Goal: Information Seeking & Learning: Learn about a topic

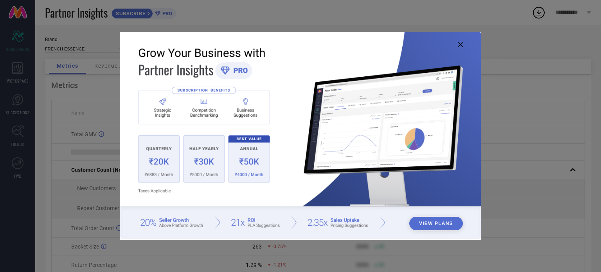
click at [460, 45] on icon at bounding box center [460, 44] width 5 height 5
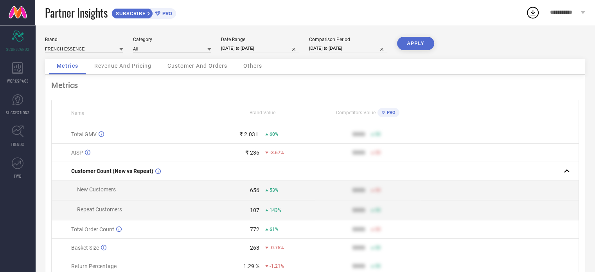
click at [135, 62] on div "Revenue And Pricing" at bounding box center [122, 67] width 73 height 16
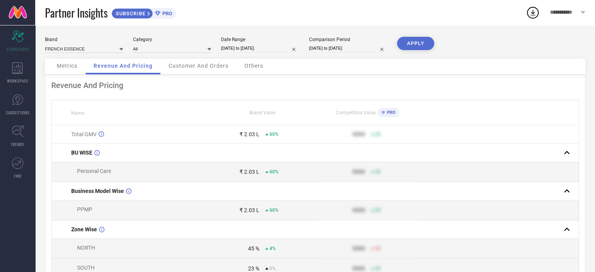
click at [161, 11] on span "PRO" at bounding box center [166, 14] width 12 height 6
click at [197, 63] on span "Customer And Orders" at bounding box center [199, 66] width 60 height 6
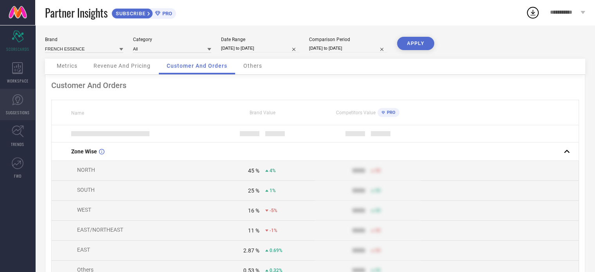
click at [23, 103] on link "SUGGESTIONS" at bounding box center [17, 104] width 35 height 31
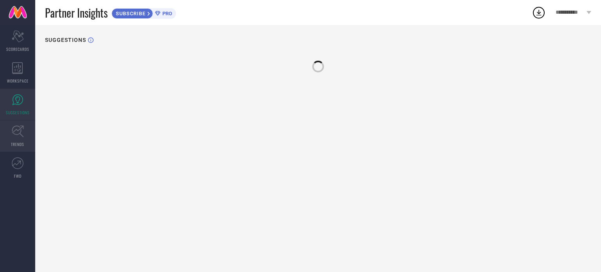
click at [19, 127] on icon at bounding box center [18, 131] width 12 height 12
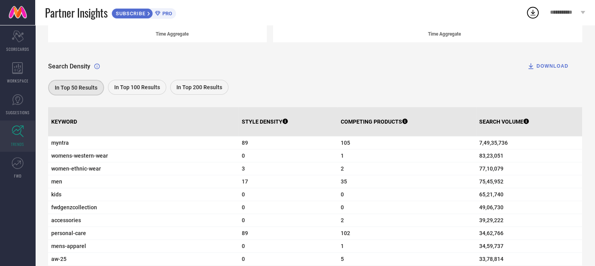
scroll to position [222, 0]
click at [348, 122] on p "COMPETING PRODUCTS" at bounding box center [374, 122] width 67 height 6
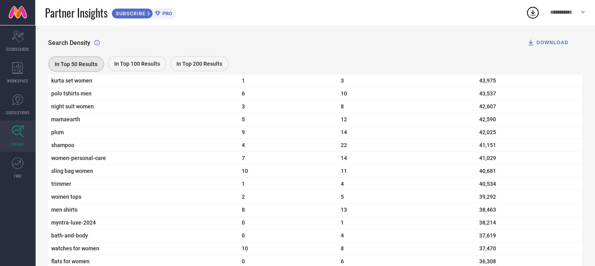
scroll to position [2301, 0]
